Goal: Entertainment & Leisure: Consume media (video, audio)

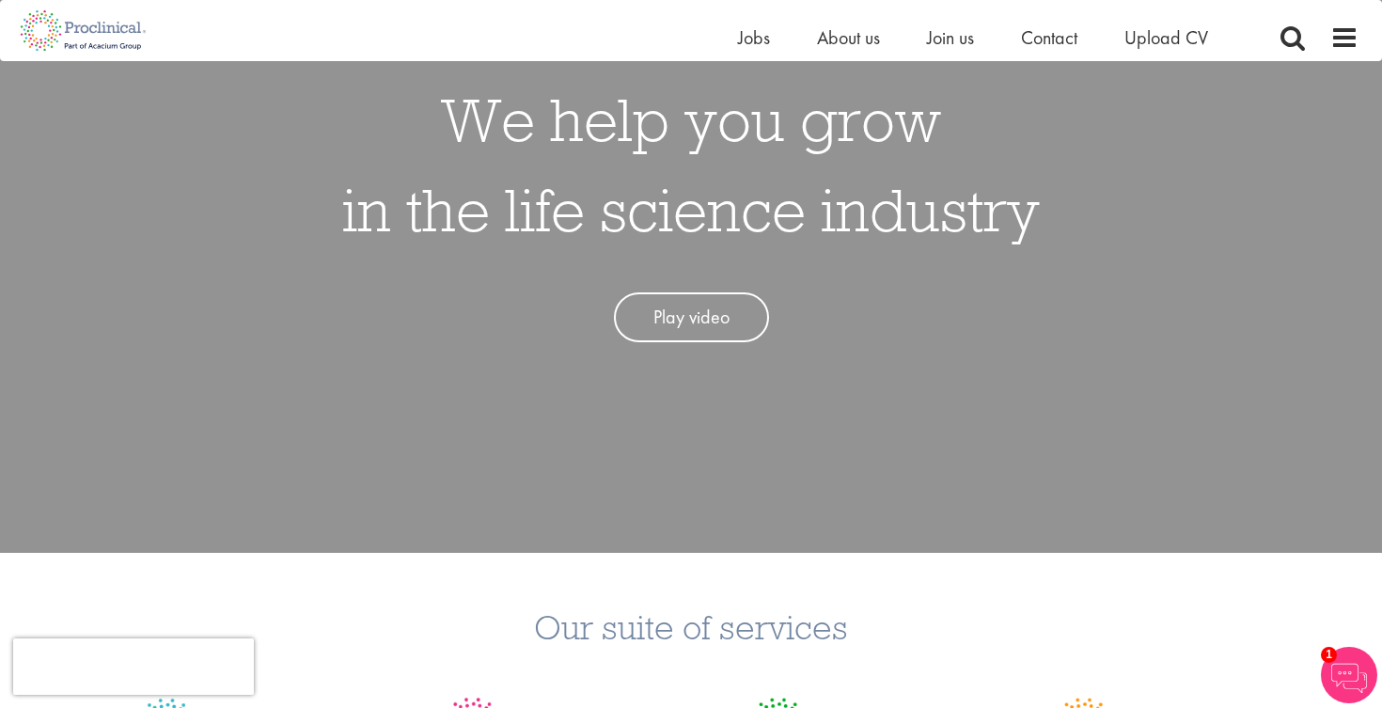
scroll to position [200, 0]
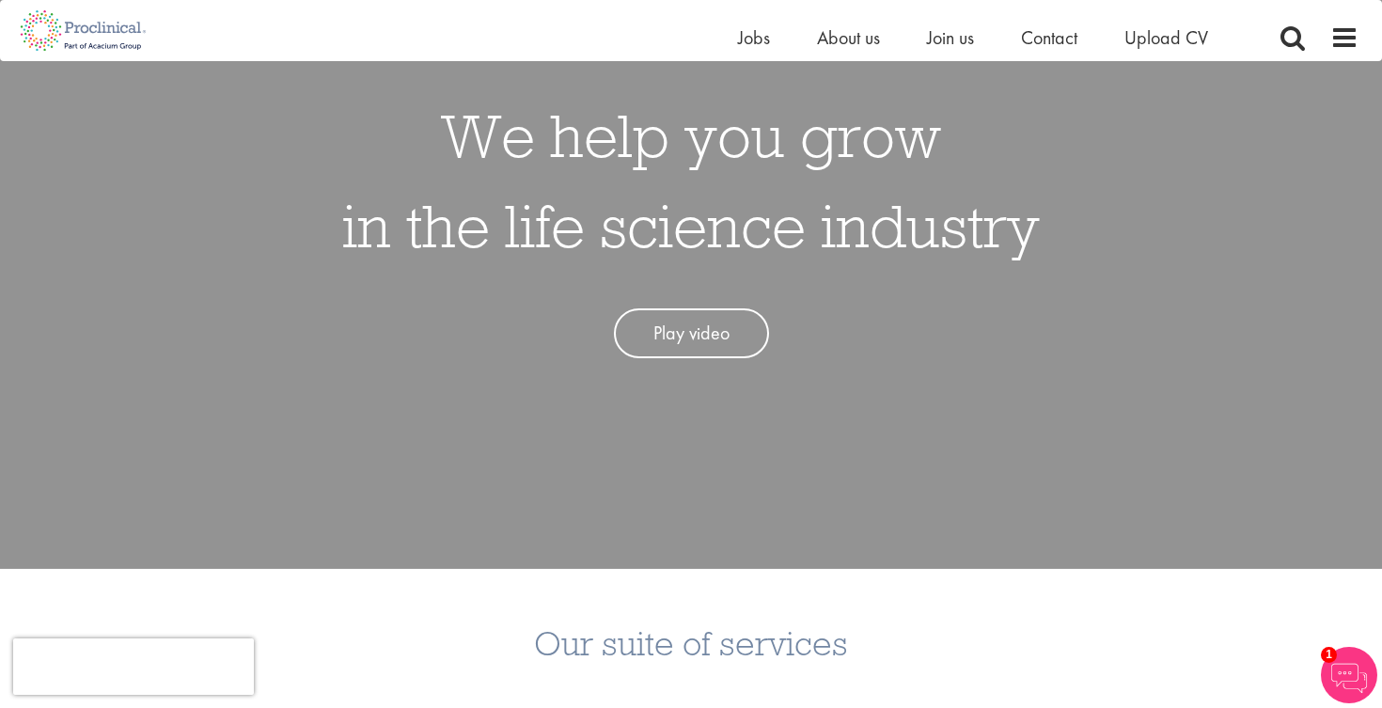
click at [680, 333] on link "Play video" at bounding box center [691, 333] width 155 height 50
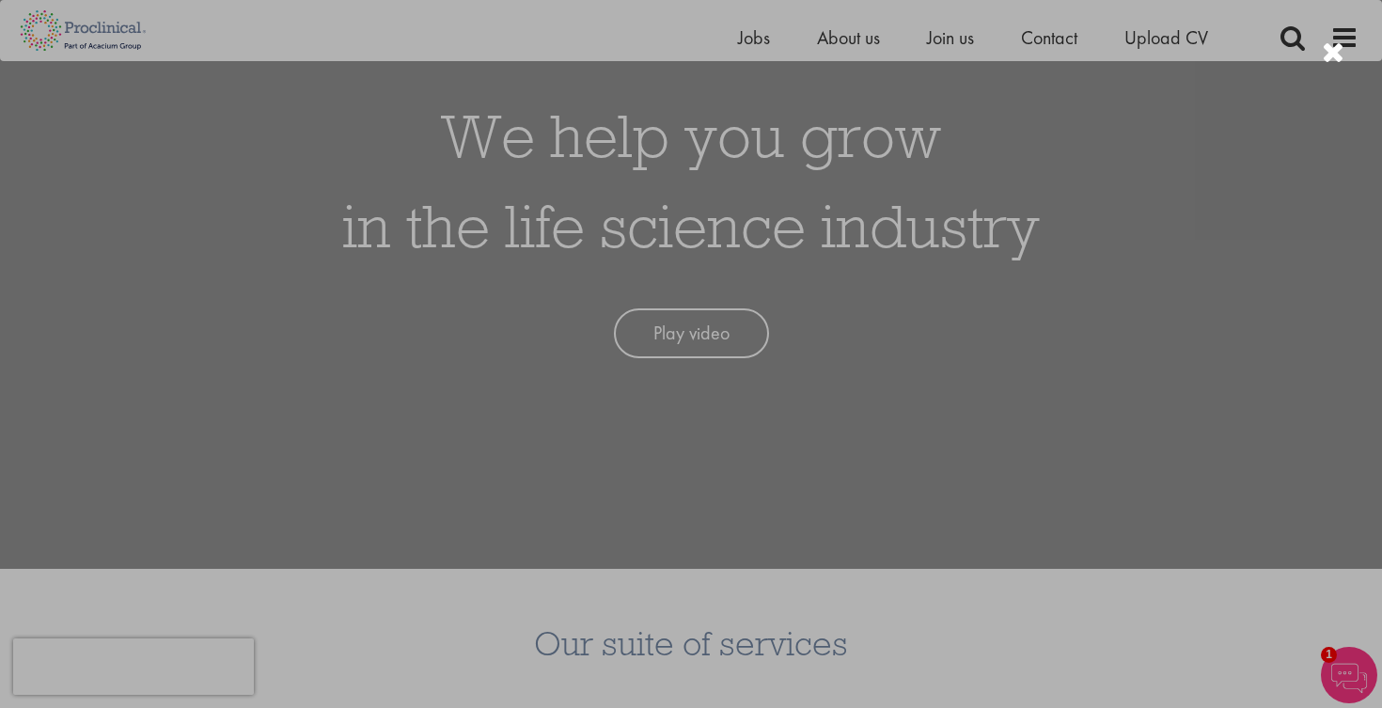
click at [1133, 269] on div at bounding box center [691, 354] width 1382 height 708
click at [256, 335] on div at bounding box center [691, 354] width 1382 height 708
click at [1234, 381] on div at bounding box center [691, 354] width 1382 height 708
click at [1201, 222] on div at bounding box center [691, 354] width 1382 height 708
click at [1187, 220] on div at bounding box center [691, 354] width 1382 height 708
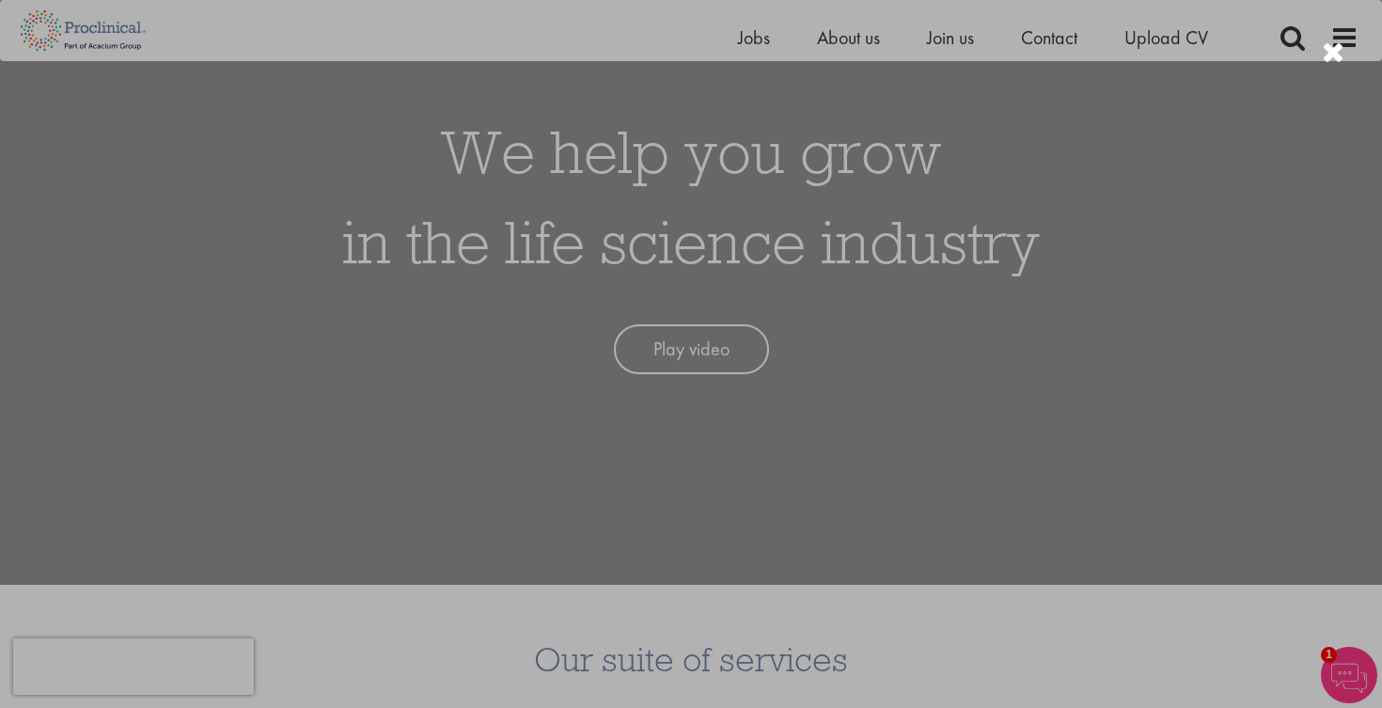
scroll to position [41, 0]
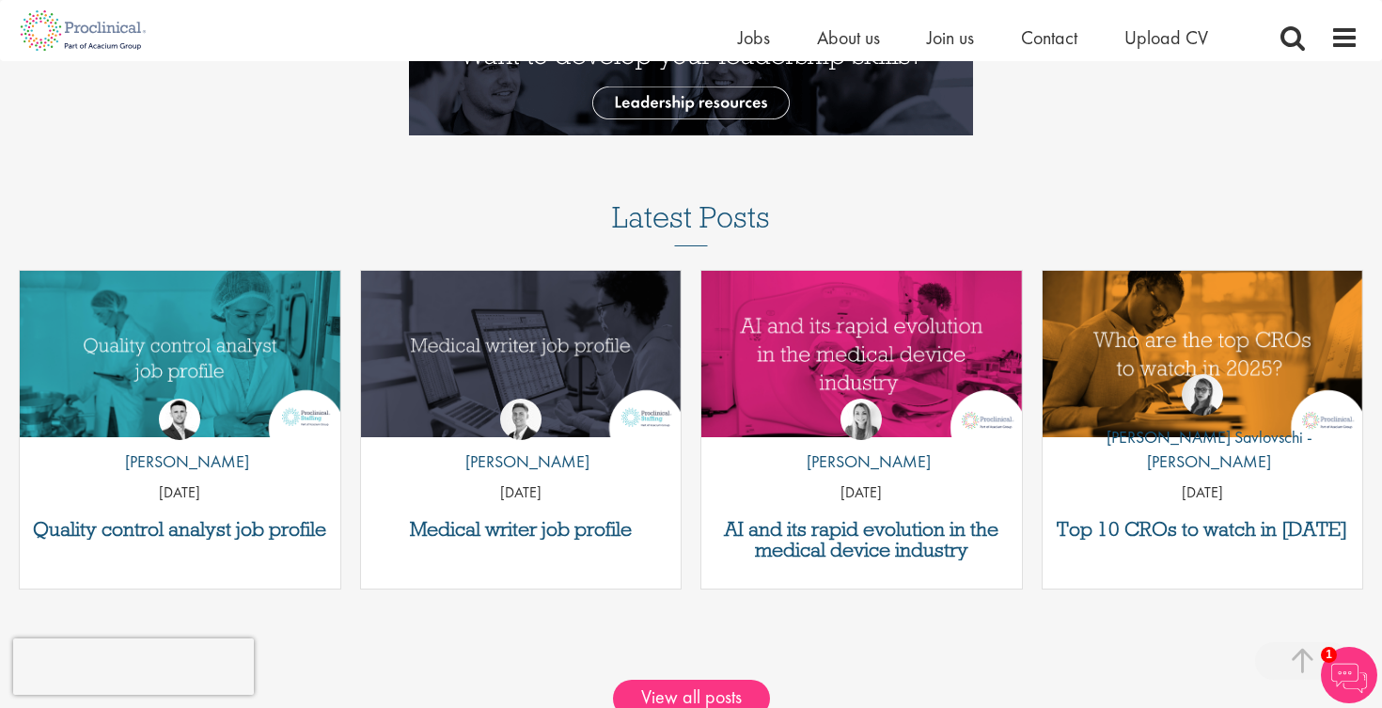
scroll to position [2280, 0]
